Goal: Information Seeking & Learning: Understand process/instructions

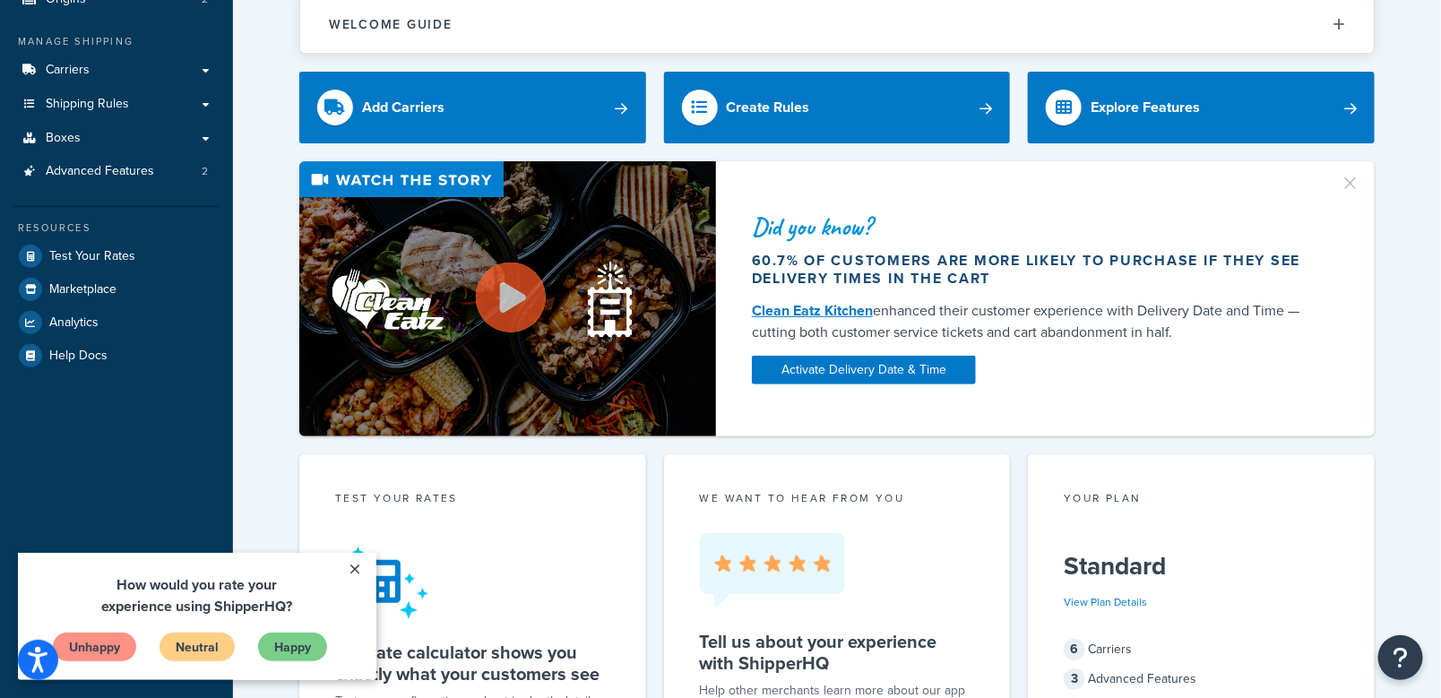
scroll to position [131, 0]
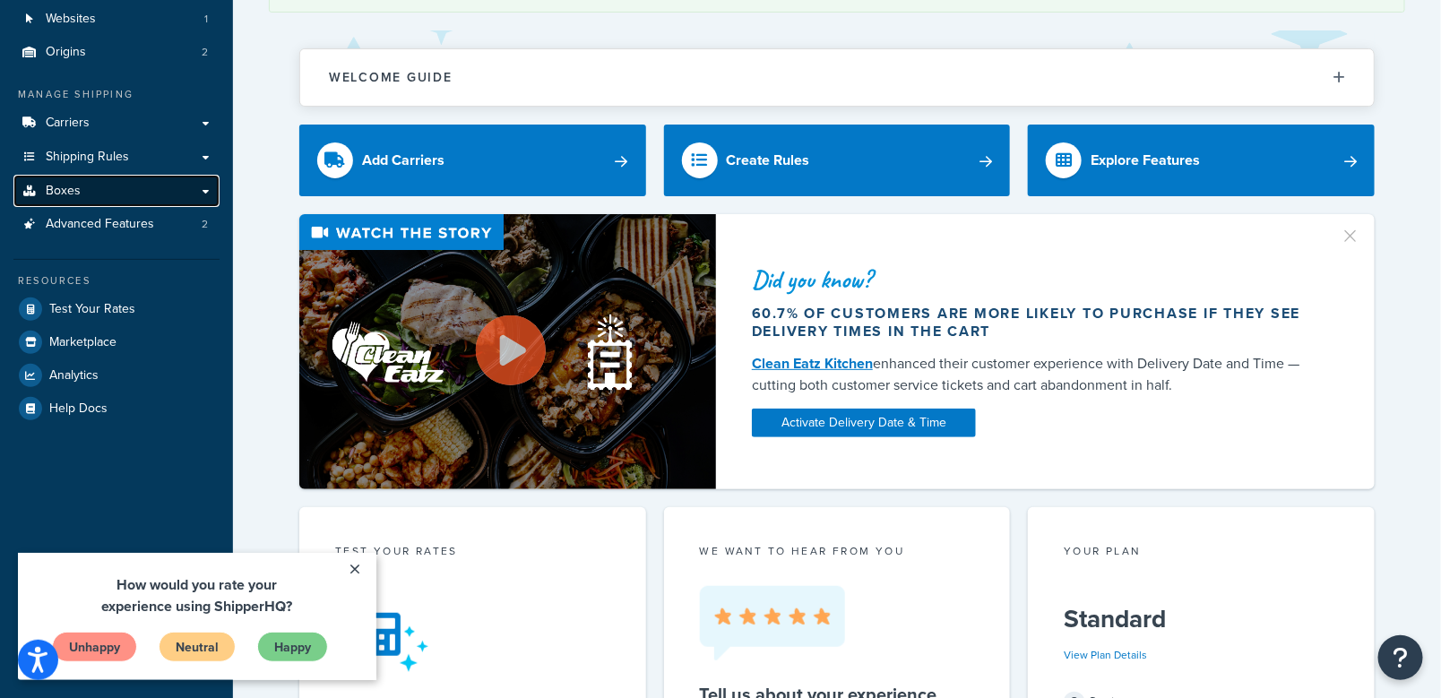
click at [205, 188] on link "Boxes" at bounding box center [116, 191] width 206 height 33
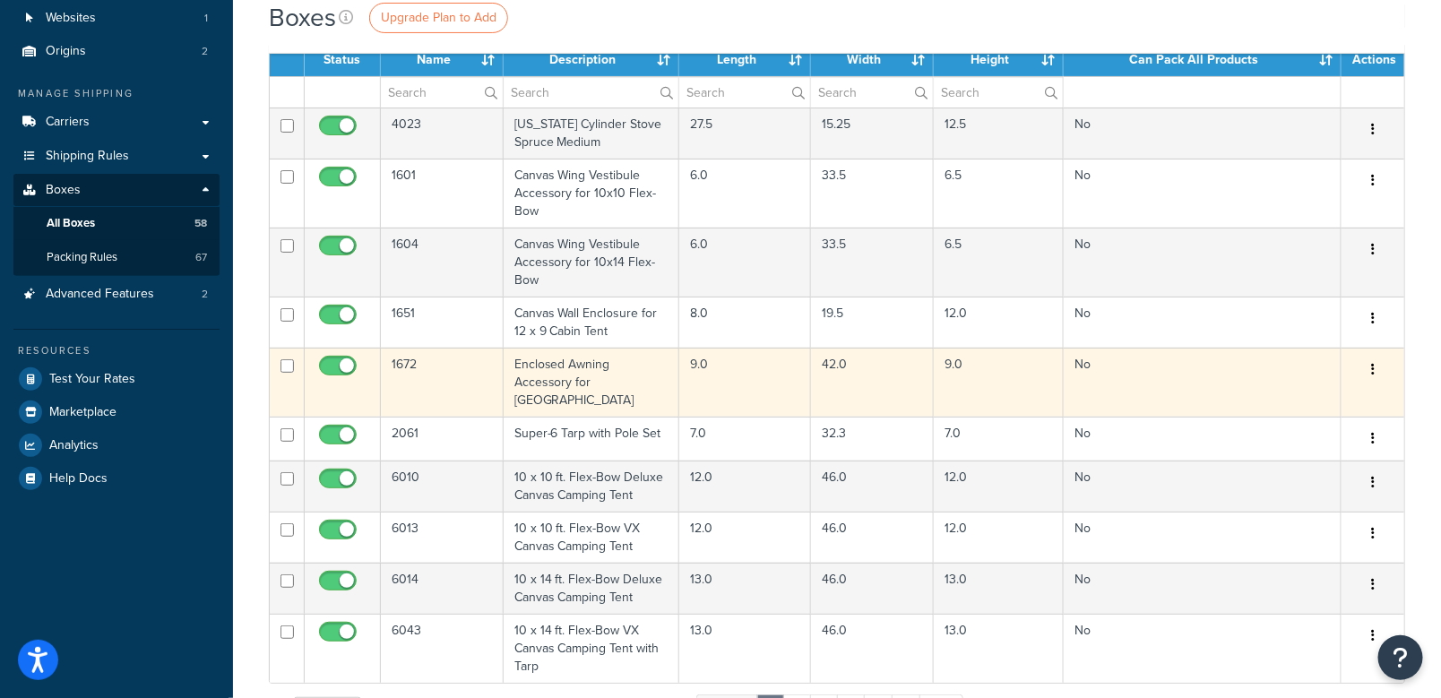
scroll to position [179, 0]
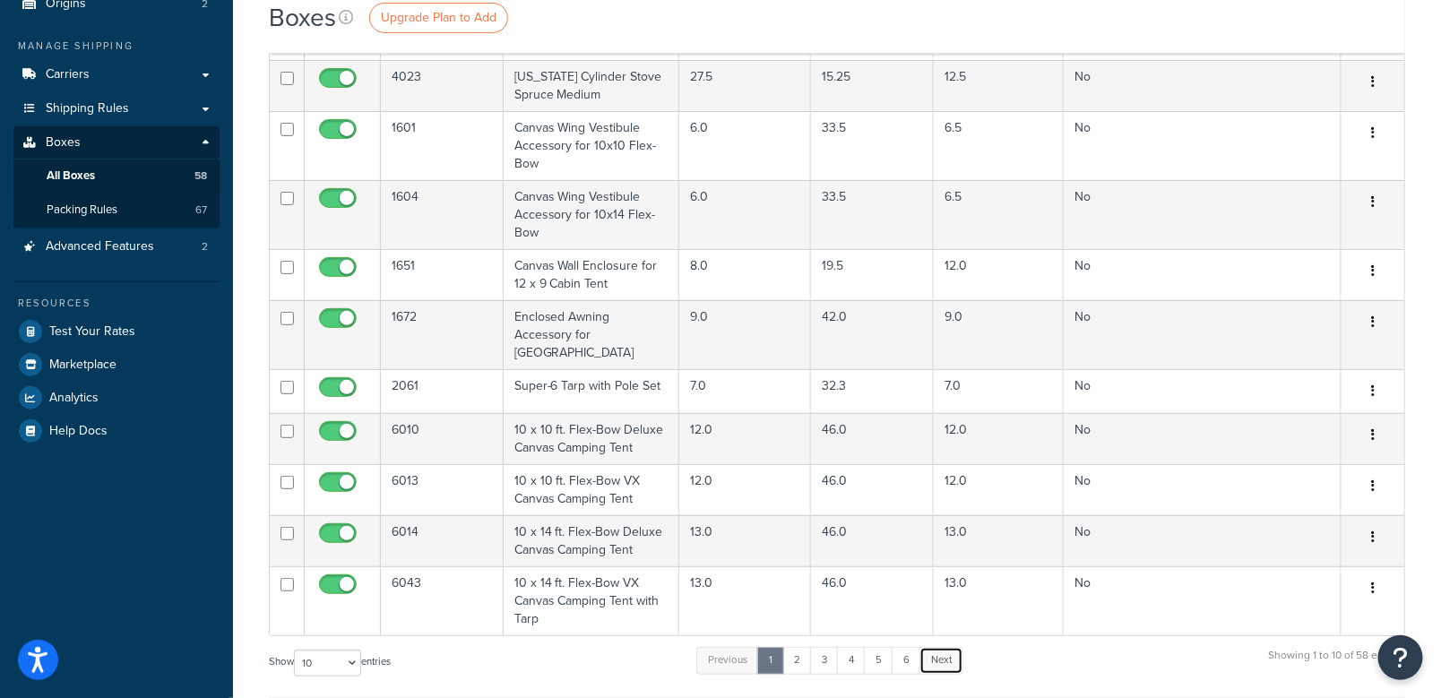
click at [948, 647] on link "Next" at bounding box center [941, 660] width 44 height 27
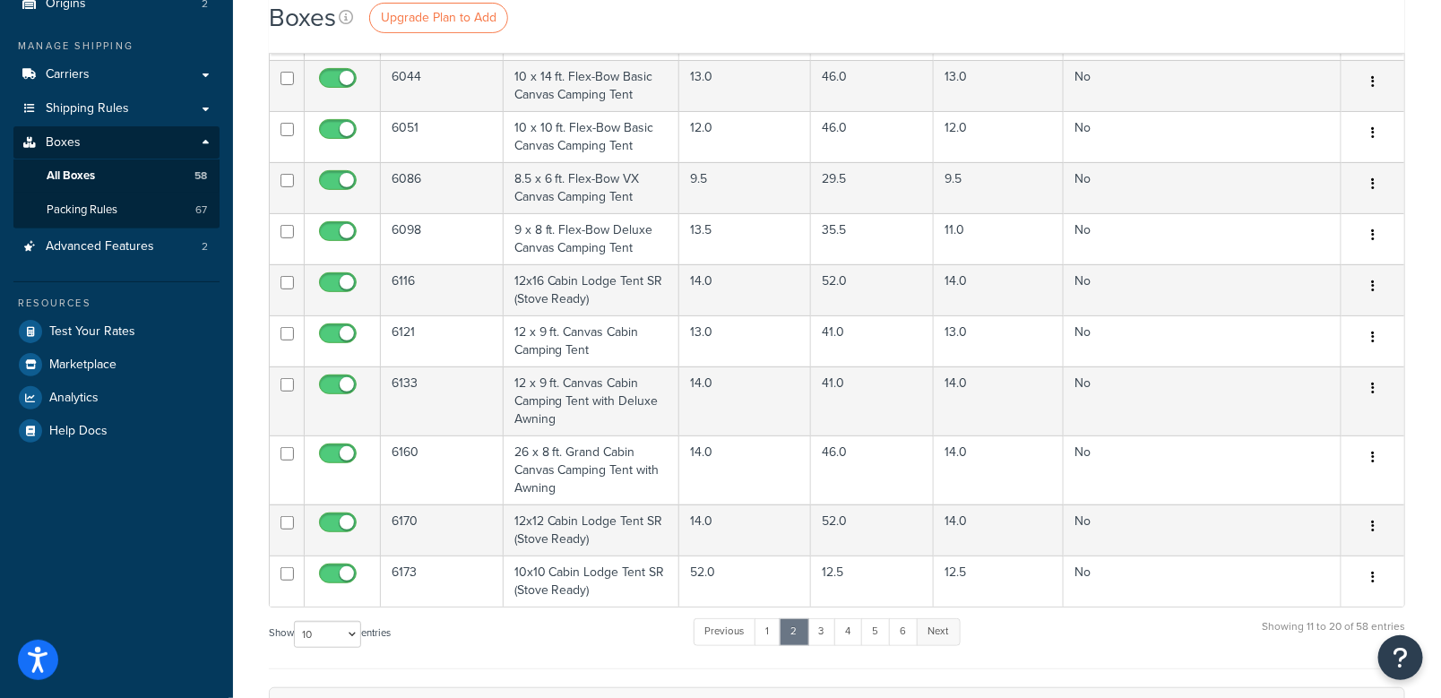
click at [949, 641] on link "Next" at bounding box center [938, 631] width 44 height 27
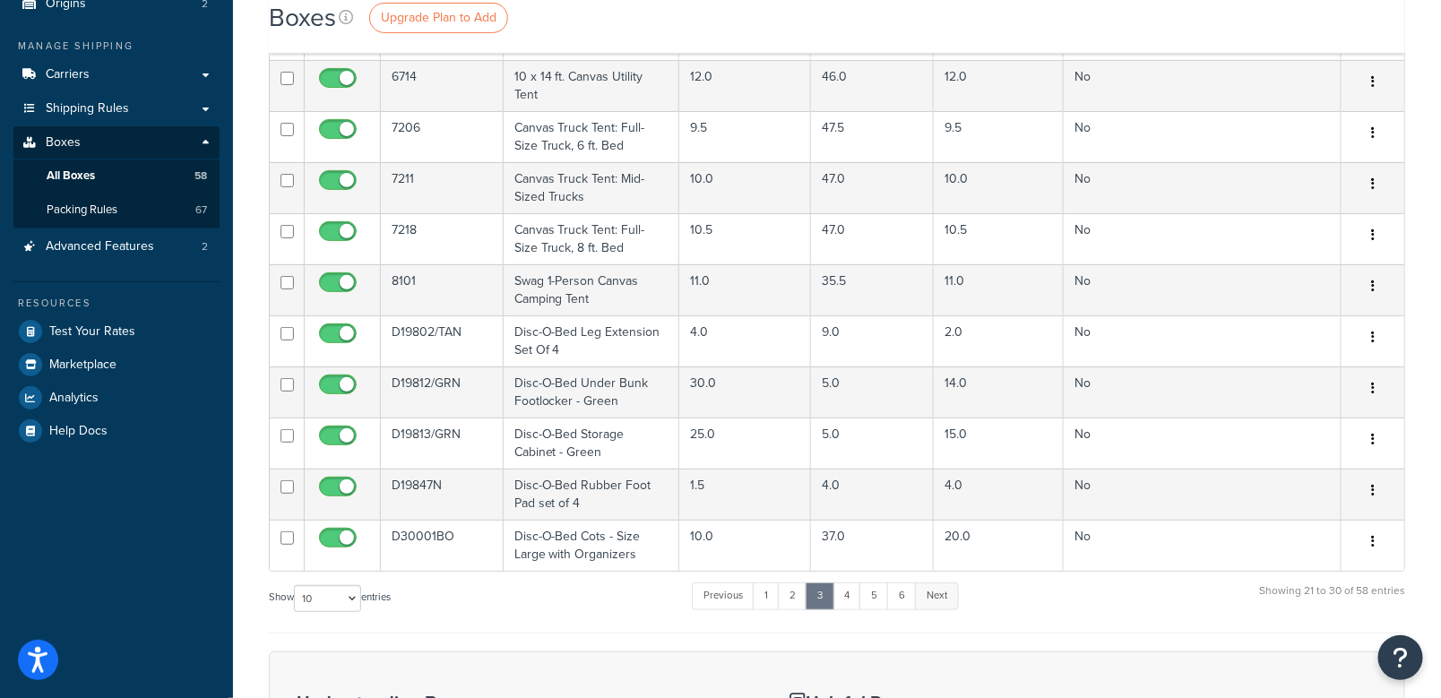
click at [933, 588] on link "Next" at bounding box center [937, 595] width 44 height 27
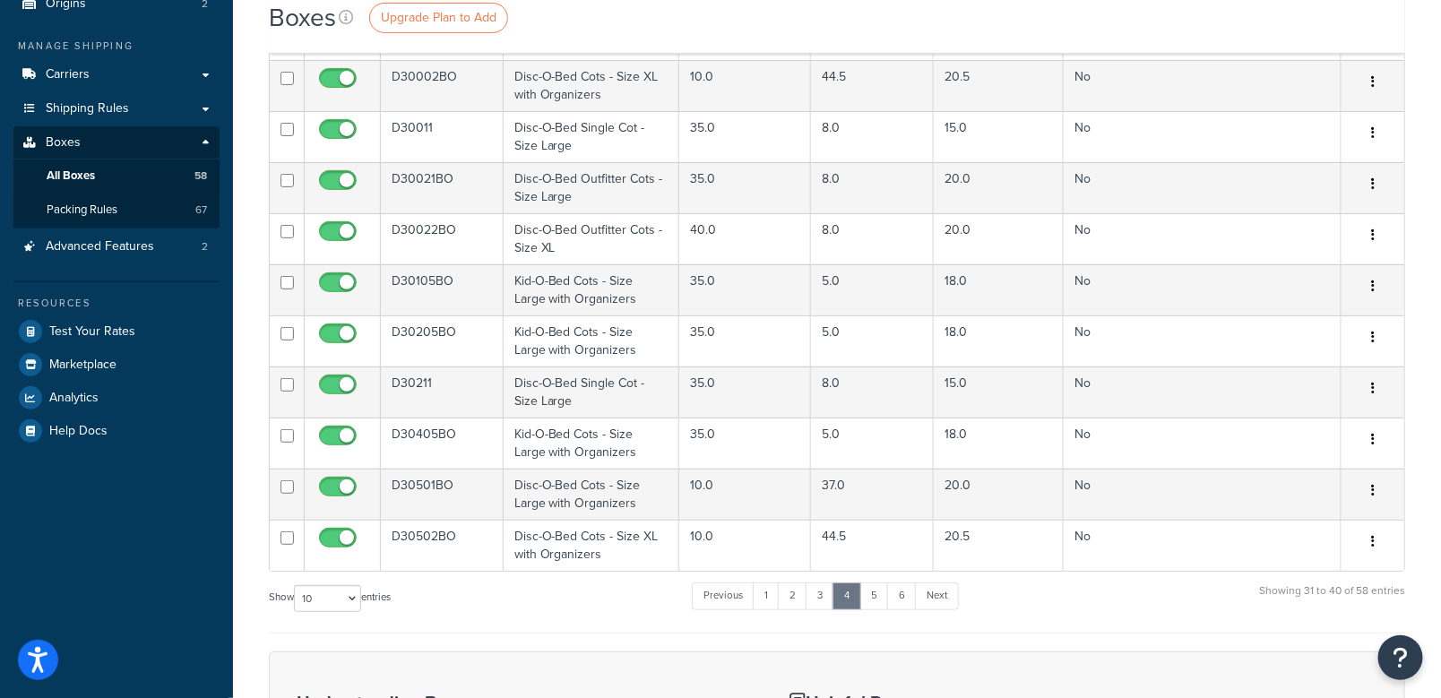
click at [931, 588] on link "Next" at bounding box center [937, 595] width 44 height 27
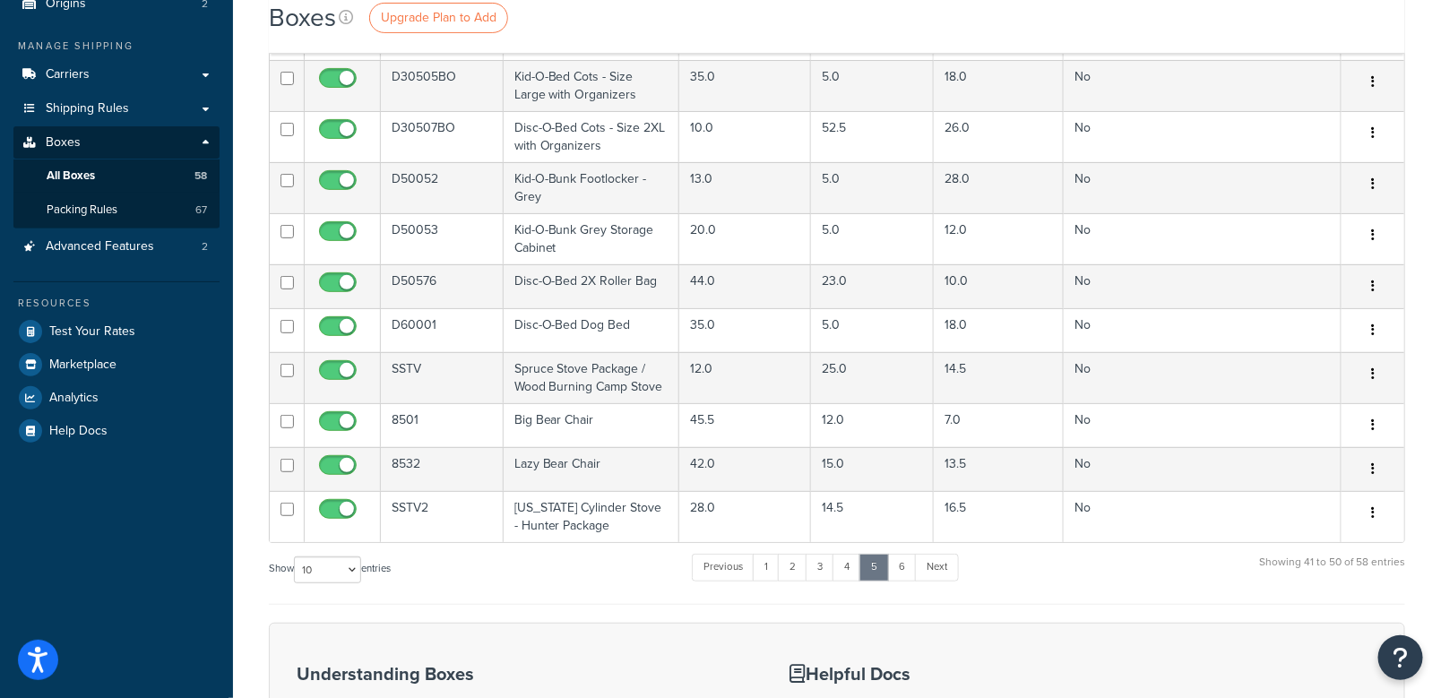
click at [931, 588] on div "Show 10 15 25 50 100 1000 entries Previous 1 2 3 4 5 6 Next Showing 41 to 50 of…" at bounding box center [837, 578] width 1136 height 53
click at [936, 569] on link "Next" at bounding box center [937, 567] width 44 height 27
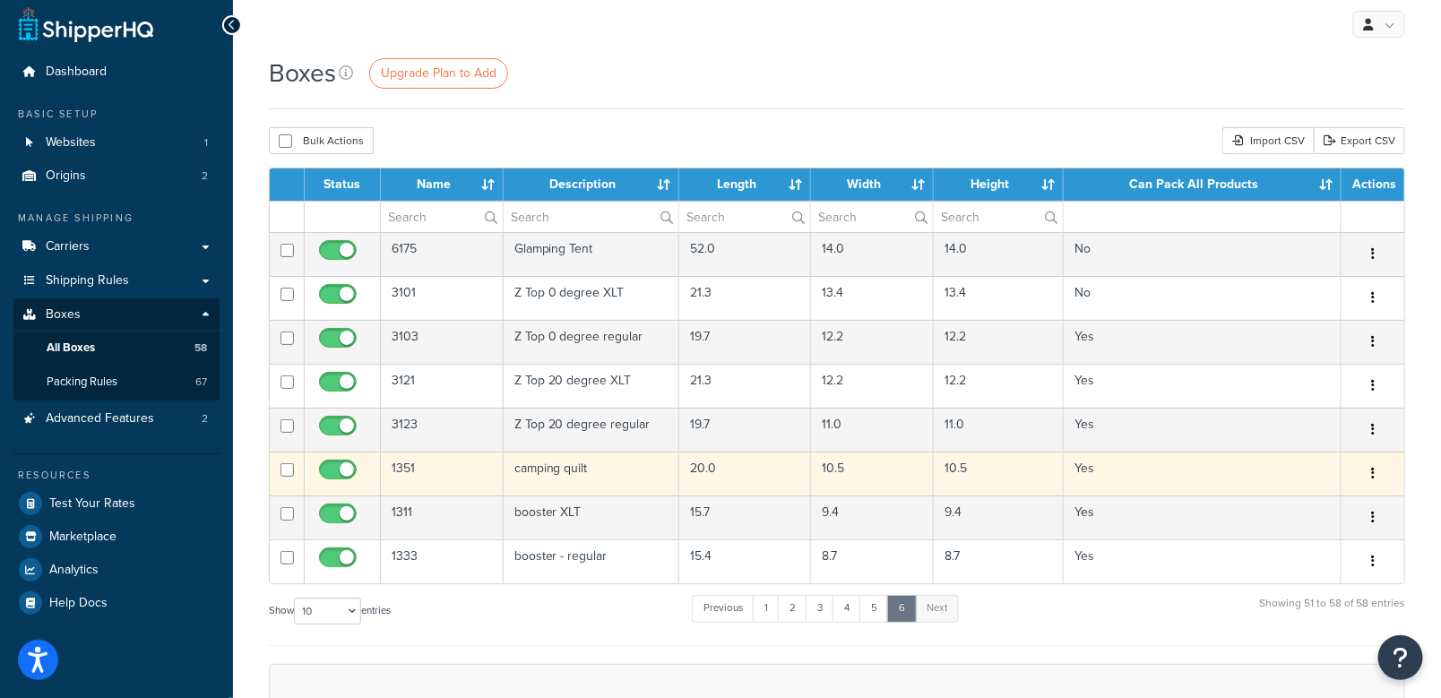
scroll to position [0, 0]
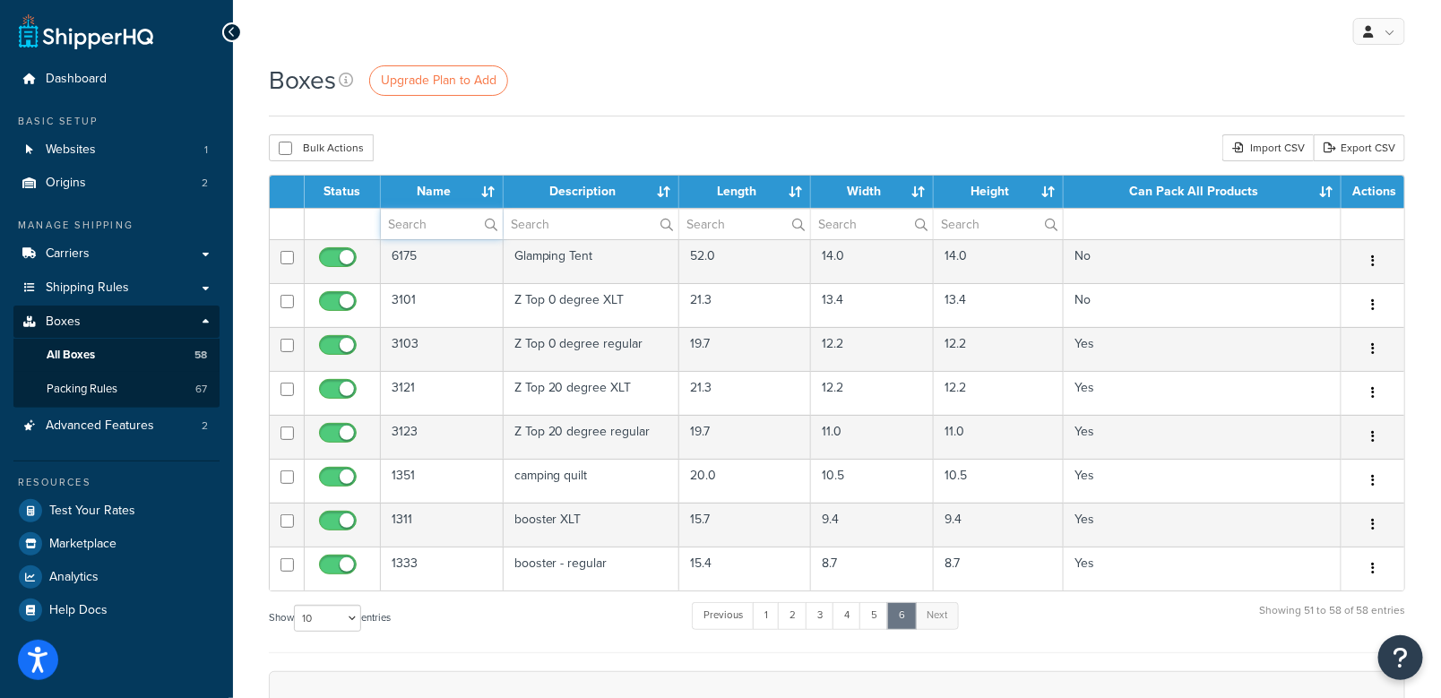
click at [459, 224] on input "text" at bounding box center [442, 224] width 122 height 30
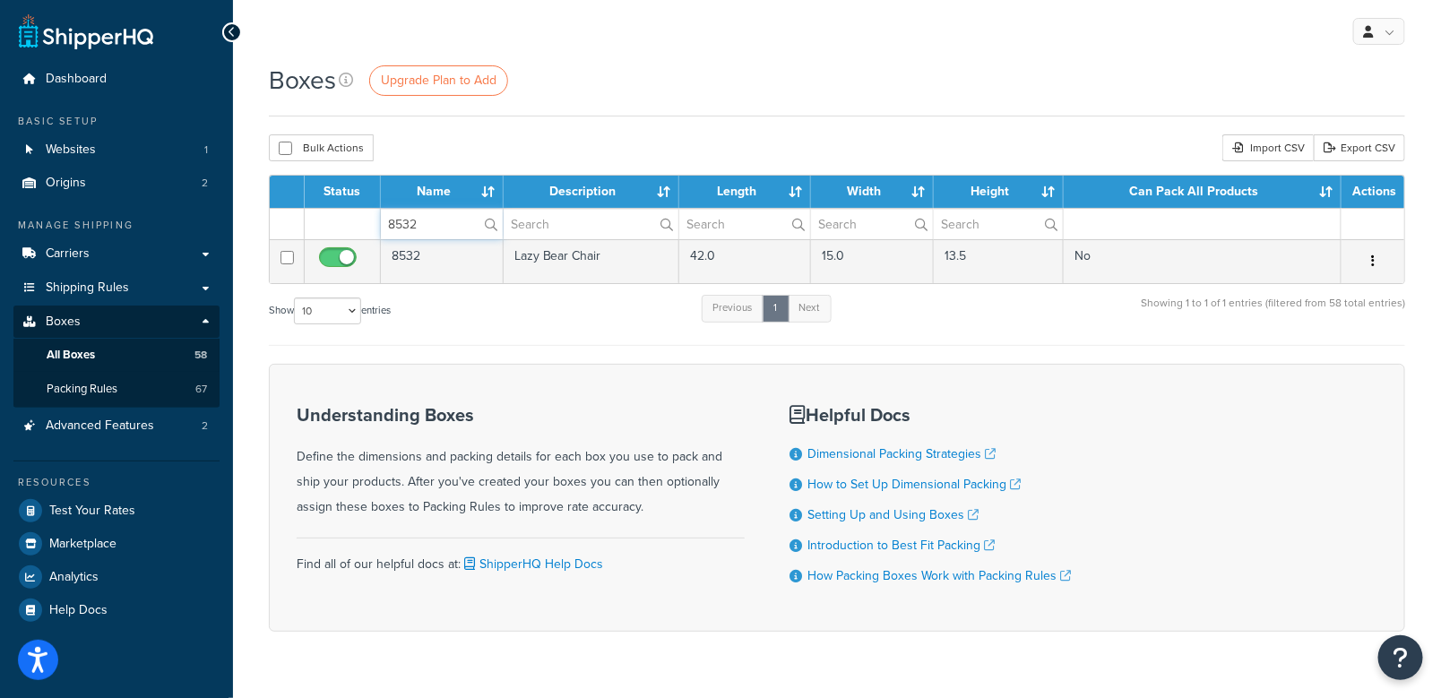
type input "8532"
click at [877, 485] on link "How to Set Up Dimensional Packing" at bounding box center [913, 484] width 213 height 19
click at [228, 29] on icon at bounding box center [232, 32] width 8 height 13
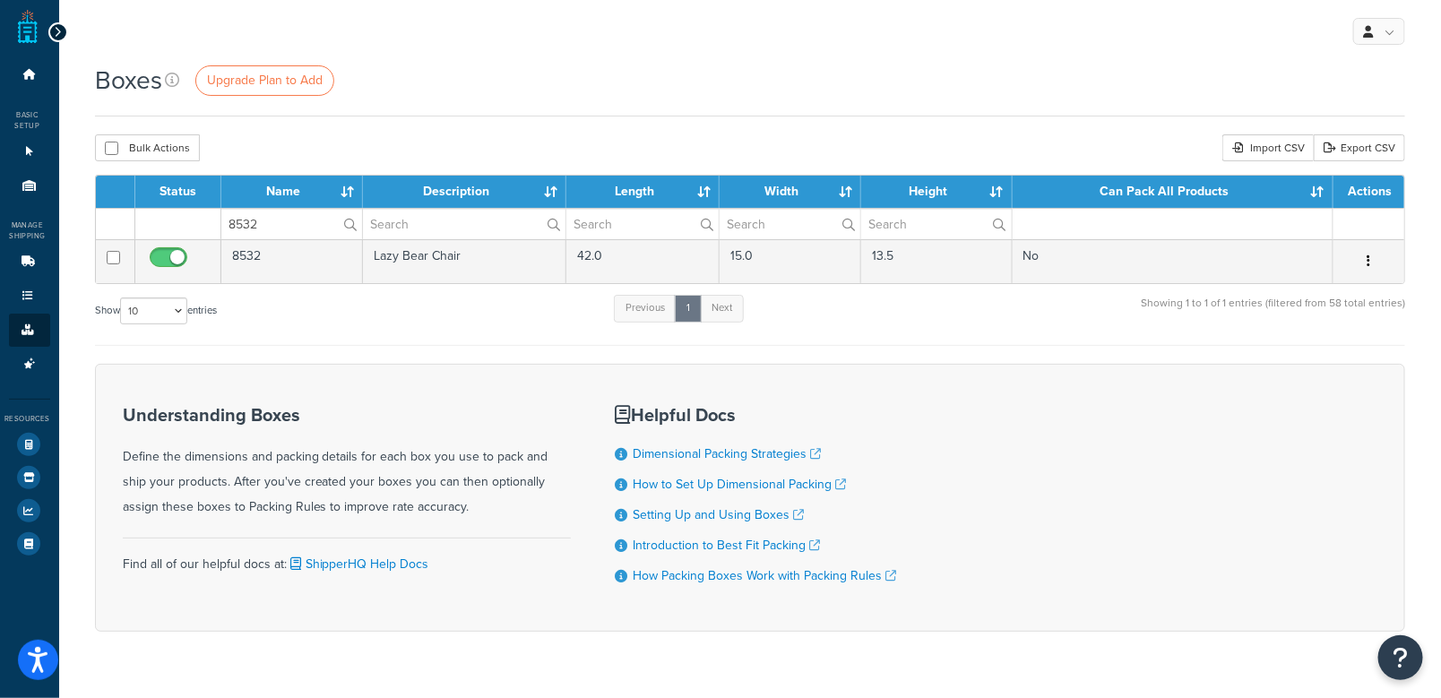
click at [56, 33] on icon at bounding box center [58, 32] width 8 height 13
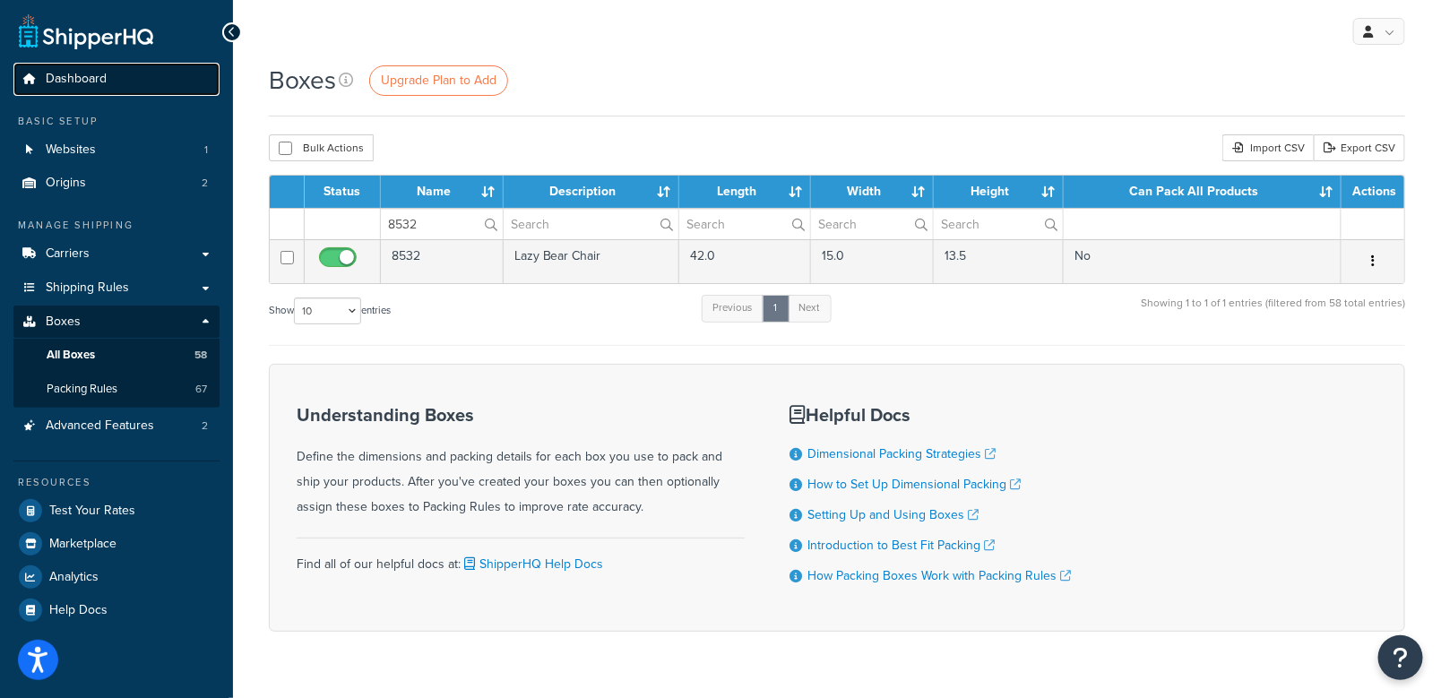
click at [175, 71] on link "Dashboard" at bounding box center [116, 79] width 206 height 33
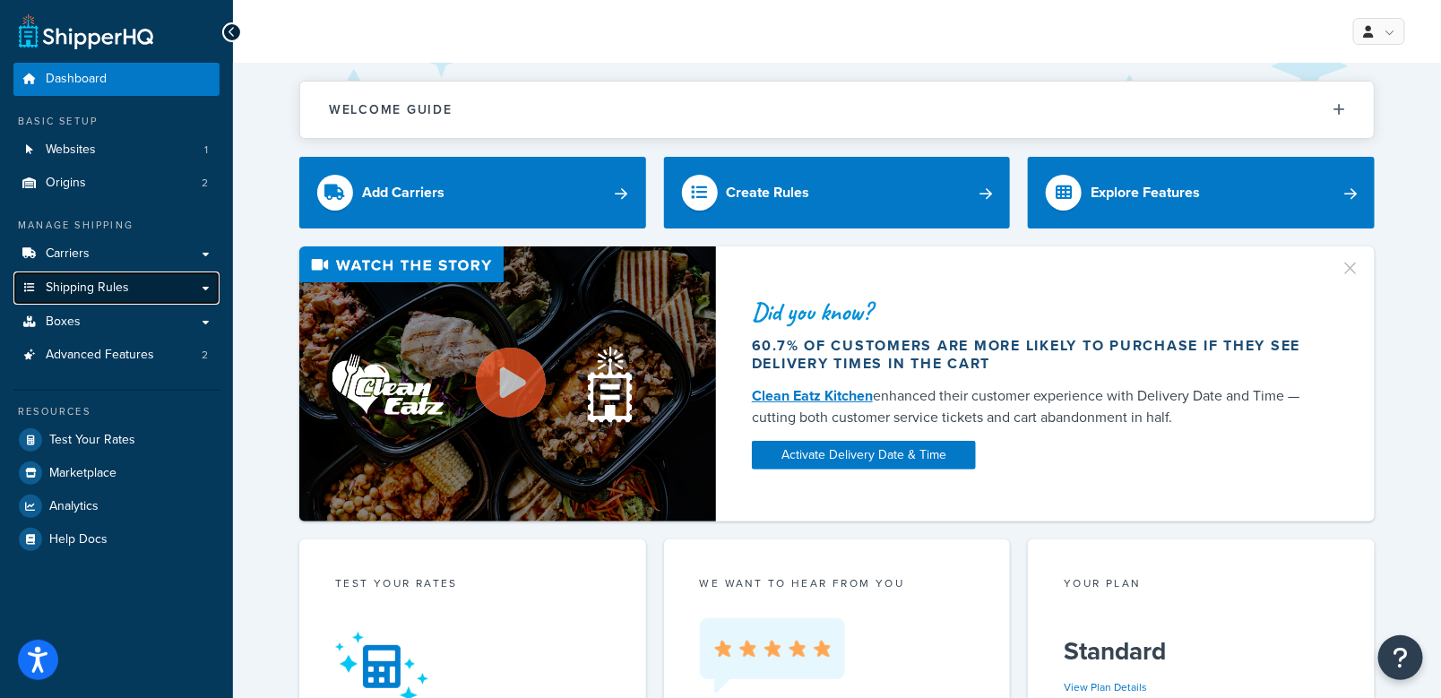
click at [213, 285] on link "Shipping Rules" at bounding box center [116, 287] width 206 height 33
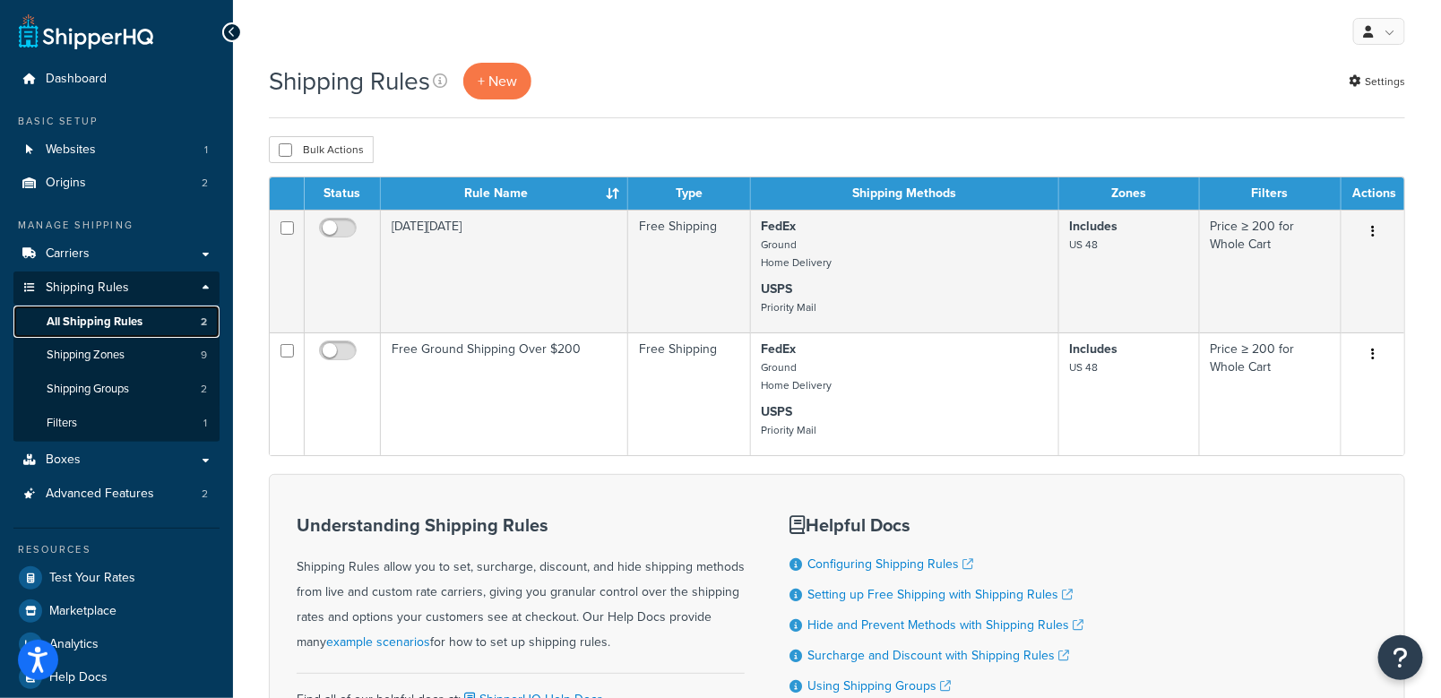
click at [155, 324] on link "All Shipping Rules 2" at bounding box center [116, 321] width 206 height 33
click at [1361, 84] on link "Settings" at bounding box center [1376, 81] width 56 height 25
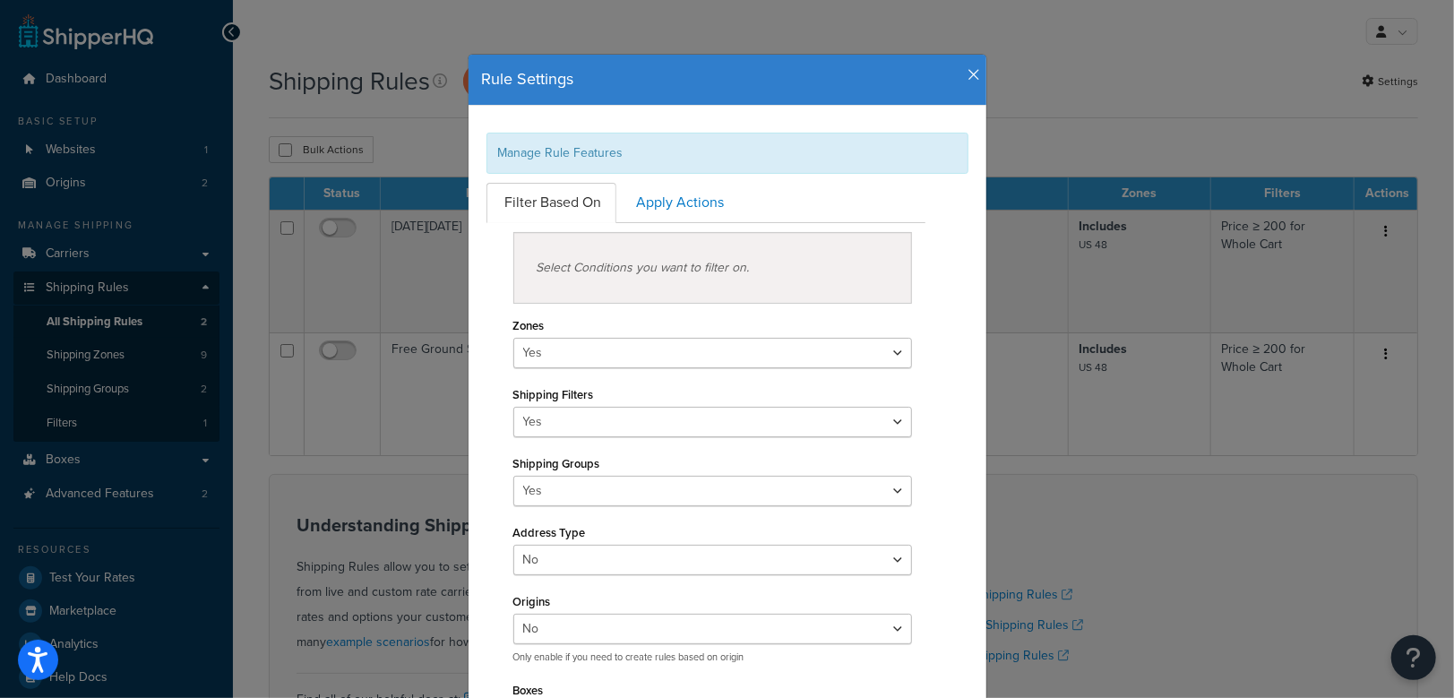
click at [677, 33] on div "Rule Settings Manage Rule Features Filter Based On Apply Actions Select Conditi…" at bounding box center [728, 475] width 538 height 897
drag, startPoint x: 727, startPoint y: 79, endPoint x: 577, endPoint y: 50, distance: 153.2
click at [577, 50] on div "Rule Settings Manage Rule Features Filter Based On Apply Actions Select Conditi…" at bounding box center [728, 475] width 538 height 897
click at [970, 73] on icon "button" at bounding box center [974, 75] width 13 height 16
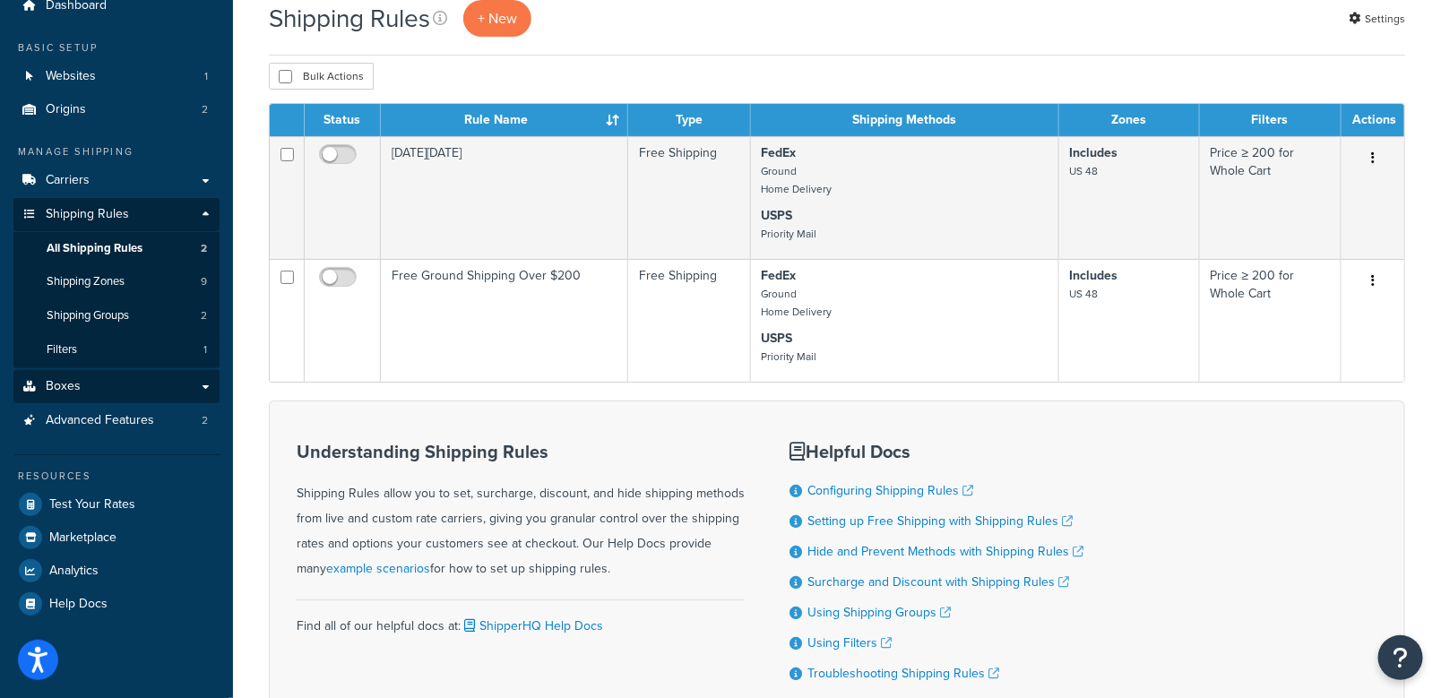
scroll to position [90, 0]
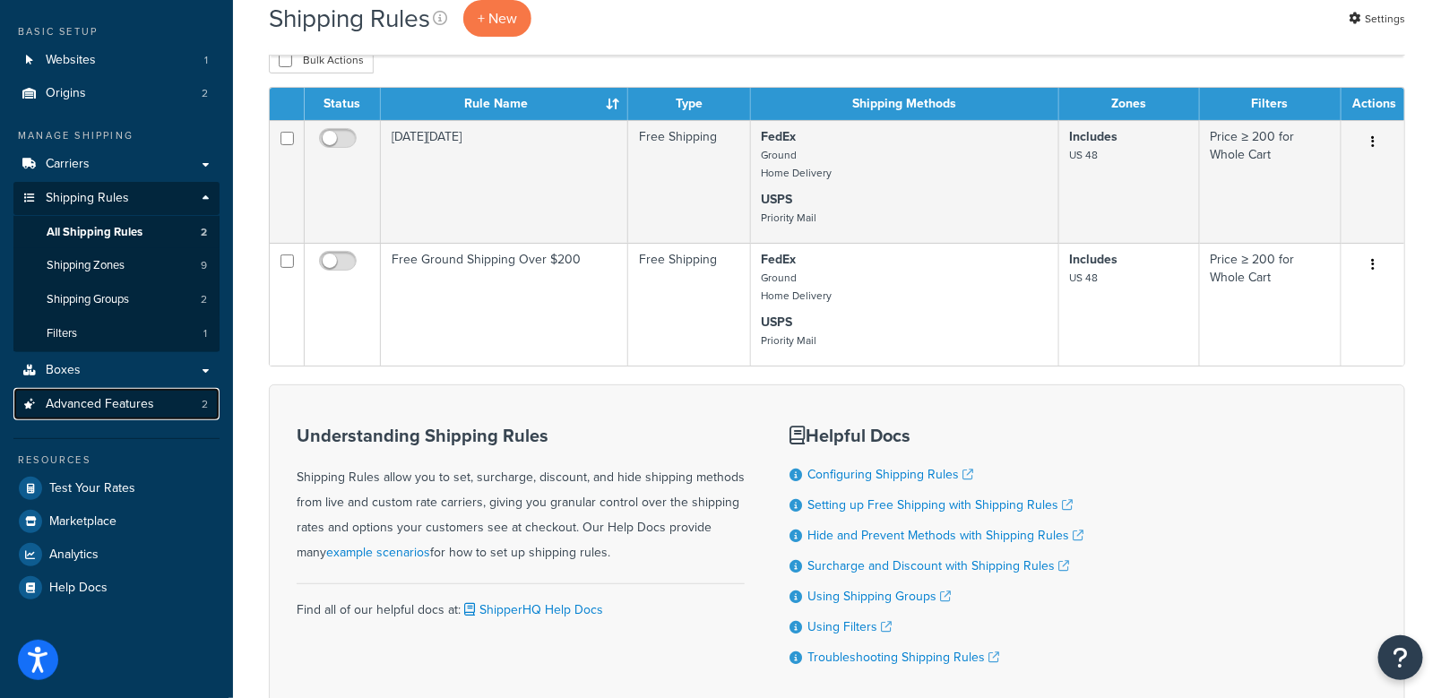
click at [94, 400] on span "Advanced Features" at bounding box center [100, 404] width 108 height 15
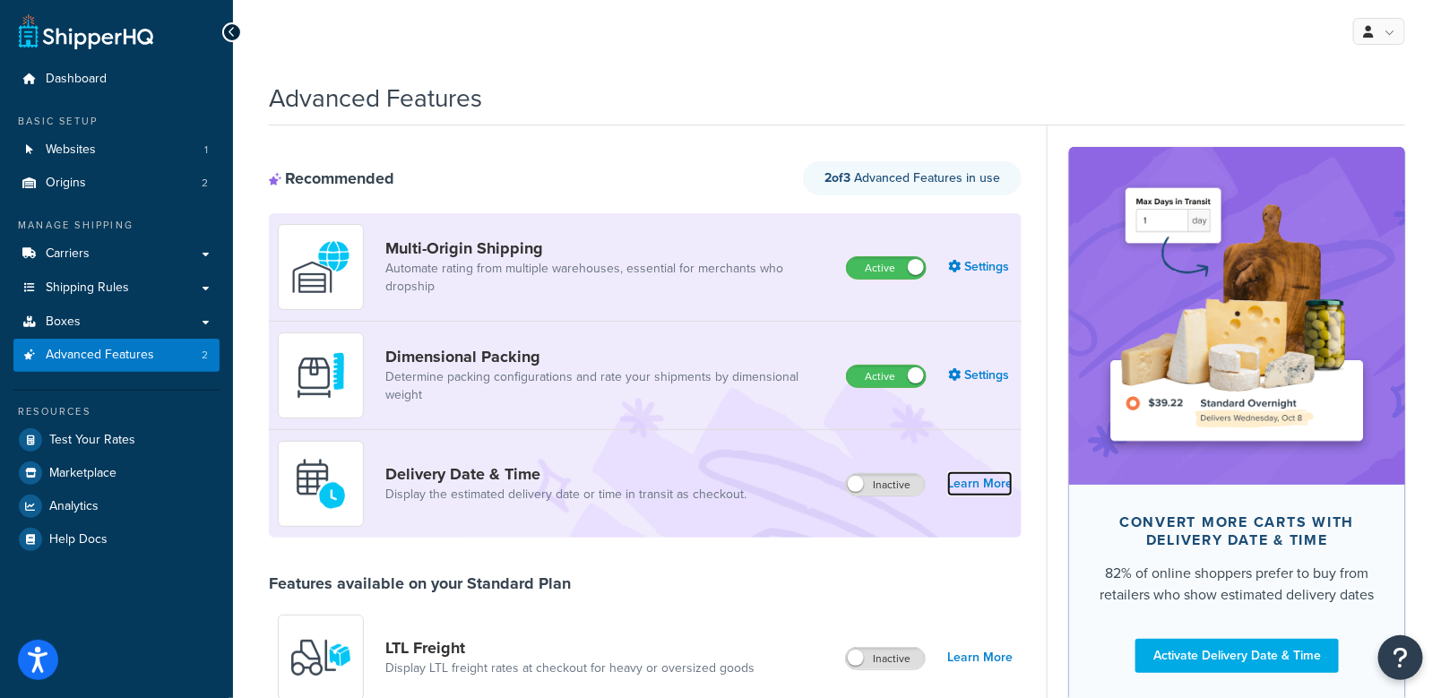
click at [960, 483] on link "Learn More" at bounding box center [979, 483] width 65 height 25
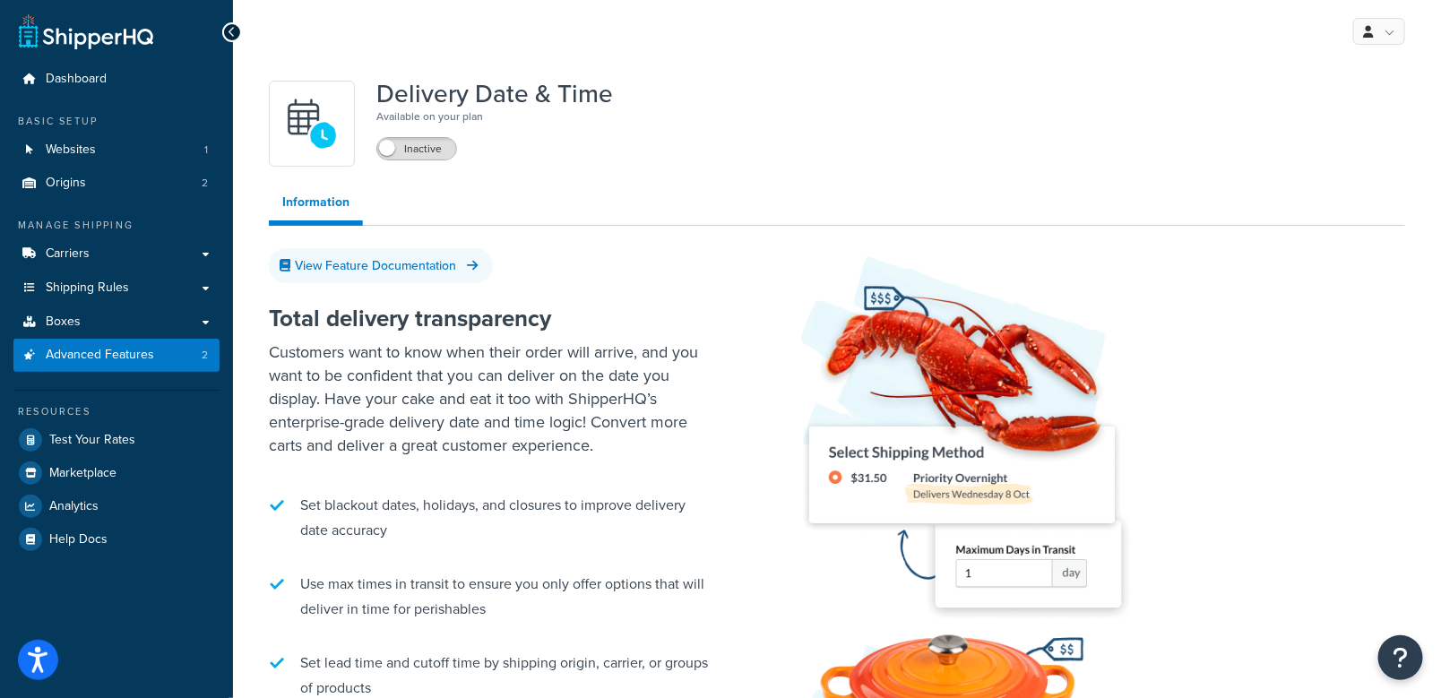
click at [386, 149] on span at bounding box center [387, 148] width 16 height 16
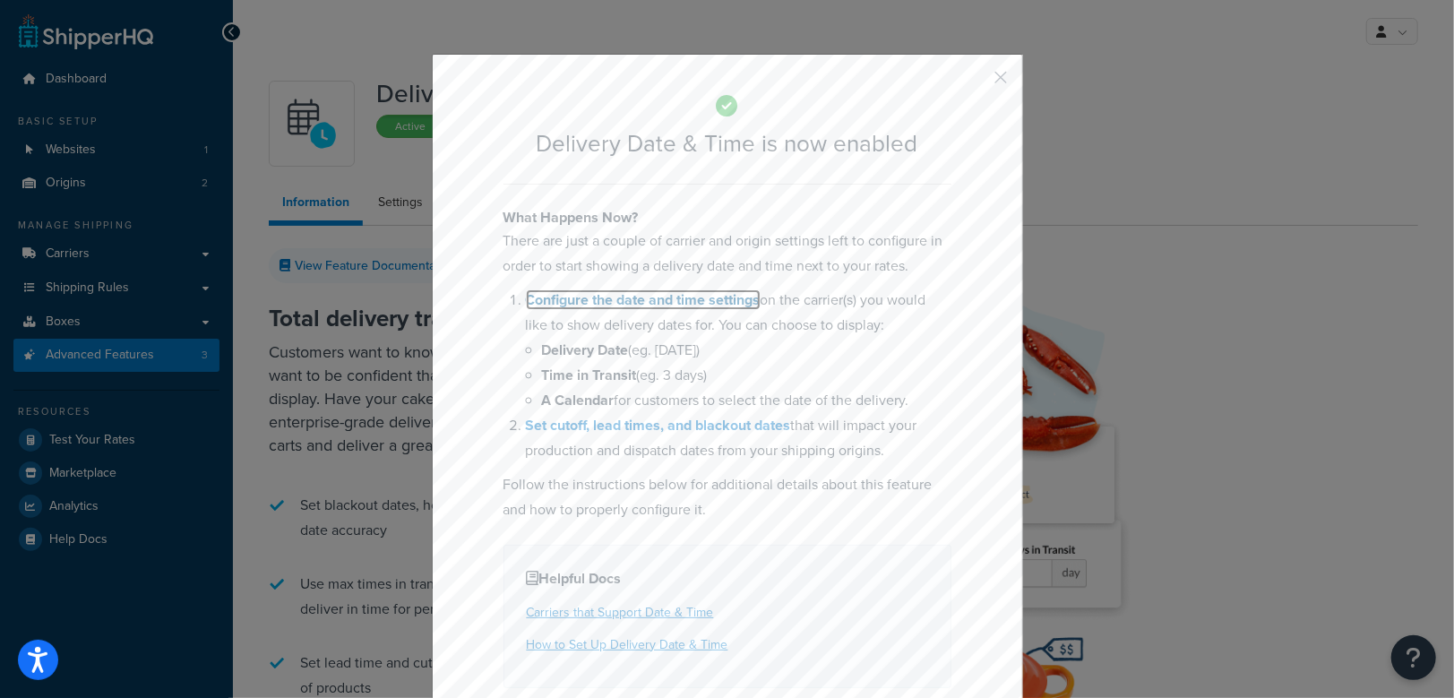
click at [655, 305] on link "Configure the date and time settings" at bounding box center [643, 299] width 235 height 21
click at [977, 82] on button "button" at bounding box center [975, 84] width 4 height 4
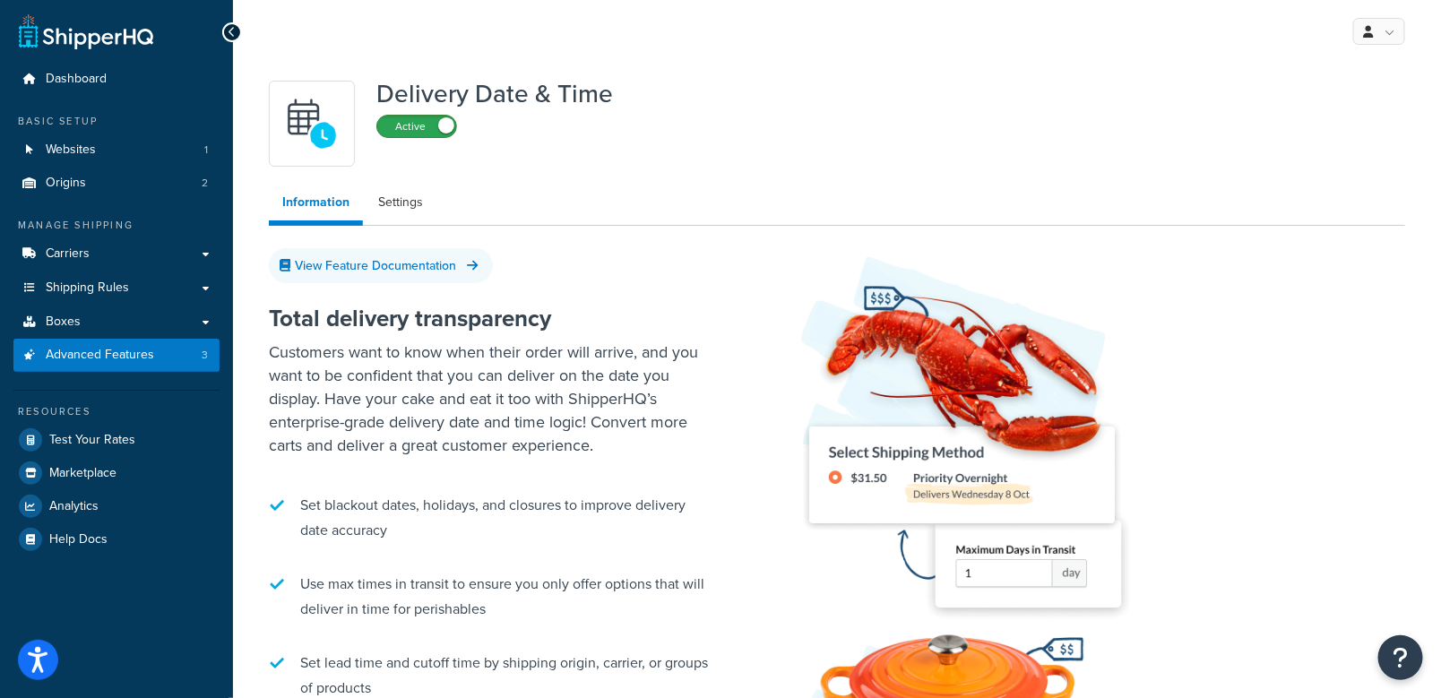
click at [437, 125] on label "Active" at bounding box center [416, 127] width 79 height 22
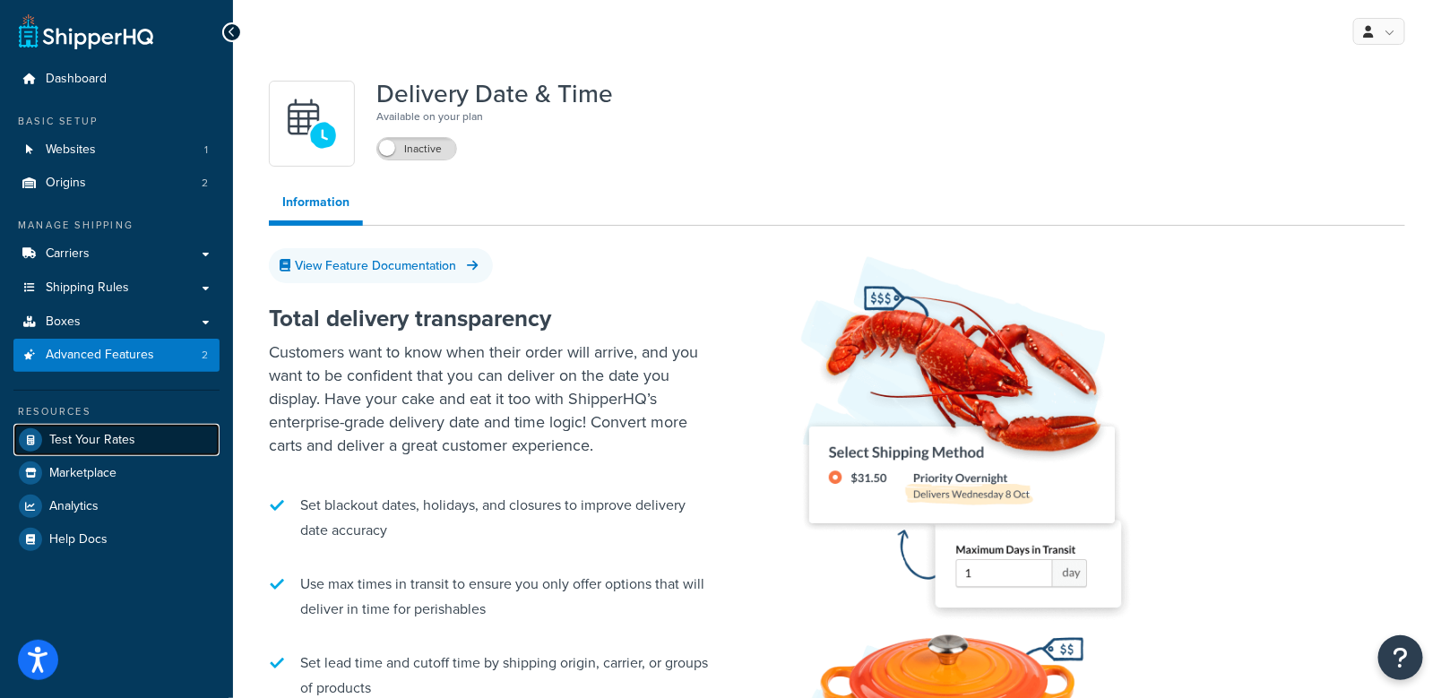
click at [48, 436] on link "Test Your Rates" at bounding box center [116, 440] width 206 height 32
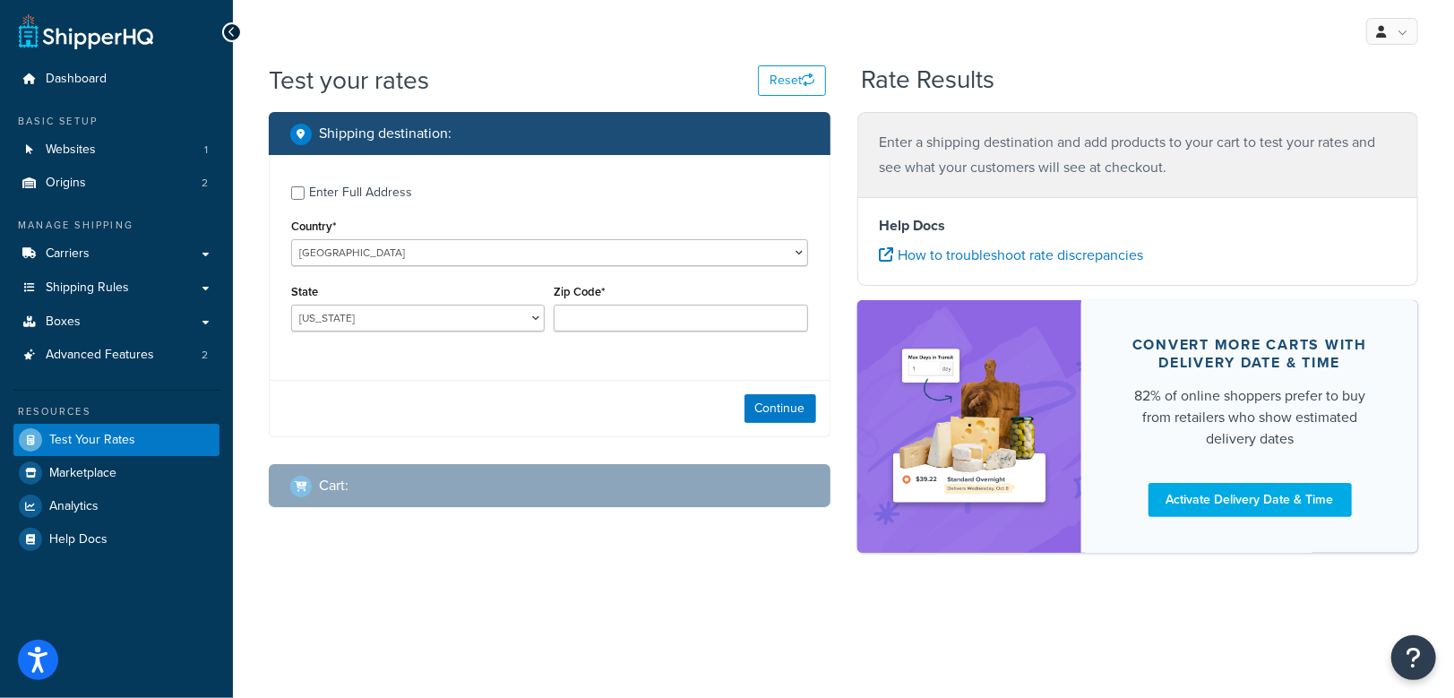
click at [610, 58] on div "My Profile Billing Global Settings Contact Us Logout" at bounding box center [843, 31] width 1221 height 63
